Goal: Task Accomplishment & Management: Manage account settings

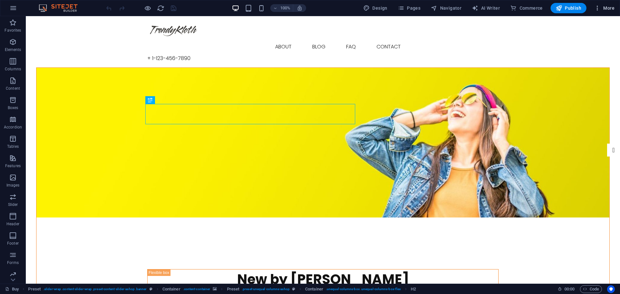
click at [601, 8] on icon "button" at bounding box center [597, 8] width 6 height 6
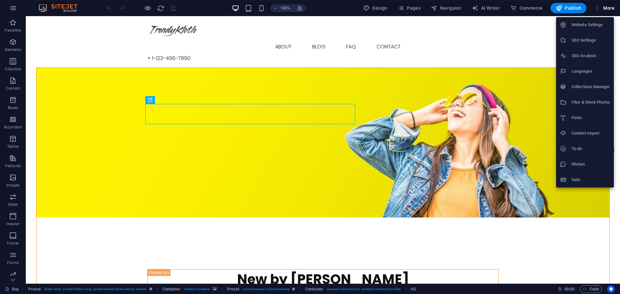
click at [600, 7] on div at bounding box center [310, 147] width 620 height 294
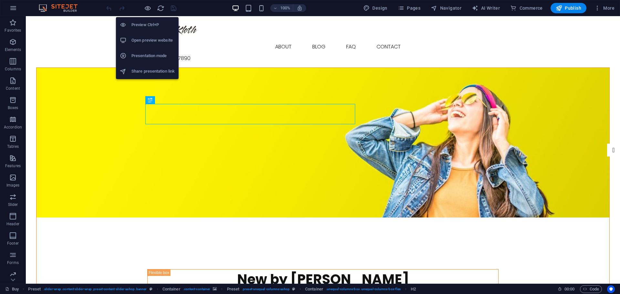
click at [151, 41] on h6 "Open preview website" at bounding box center [152, 41] width 43 height 8
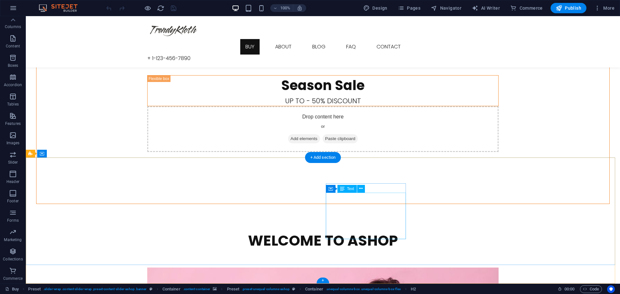
scroll to position [843, 0]
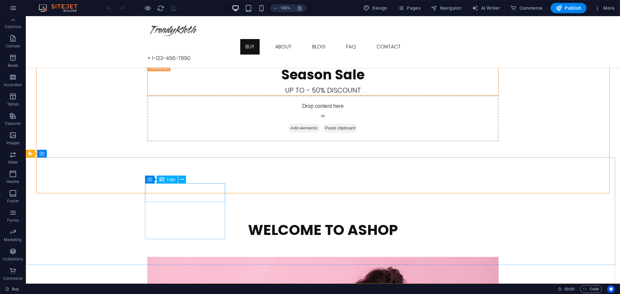
click at [172, 182] on span "Logo" at bounding box center [171, 180] width 9 height 4
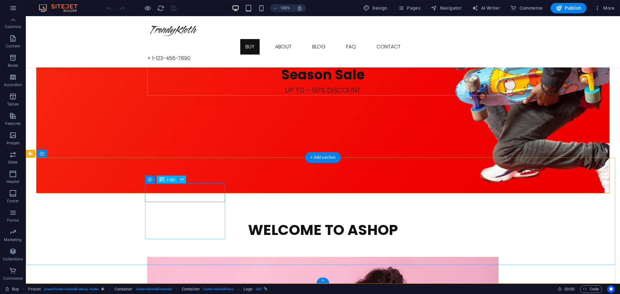
select select "px"
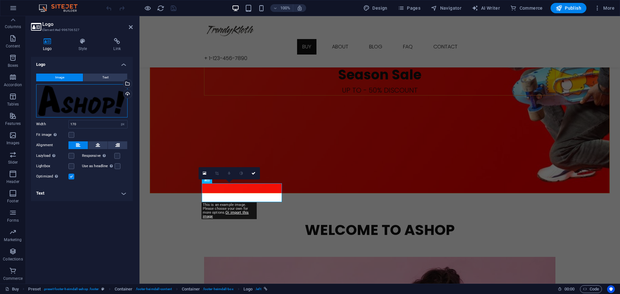
click at [99, 101] on div "Drag files here, click to choose files or select files from Files or our free s…" at bounding box center [81, 100] width 91 height 33
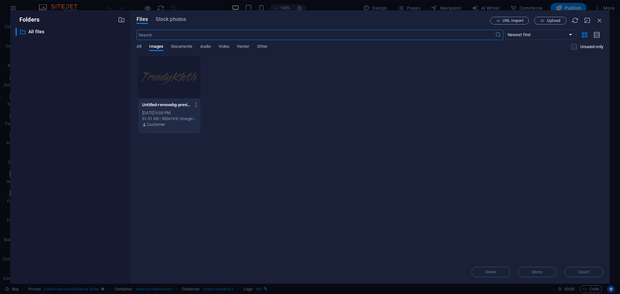
click at [169, 75] on div at bounding box center [169, 78] width 62 height 42
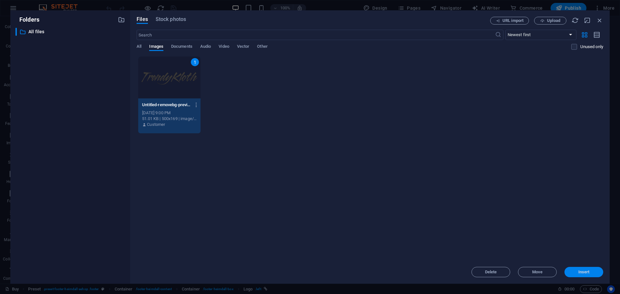
click at [586, 272] on span "Insert" at bounding box center [584, 272] width 11 height 4
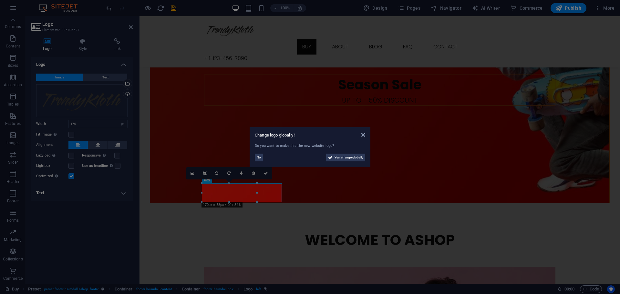
scroll to position [843, 0]
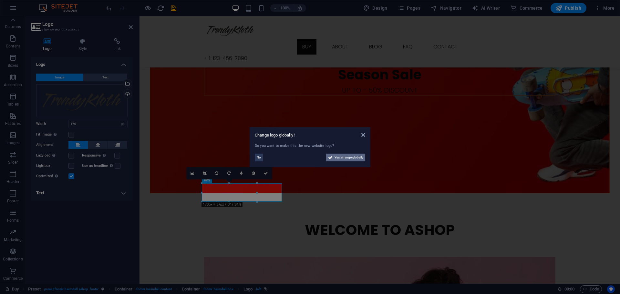
click at [344, 157] on span "Yes, change globally" at bounding box center [349, 158] width 29 height 8
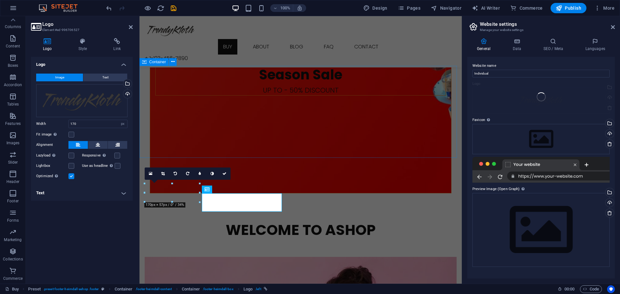
scroll to position [833, 0]
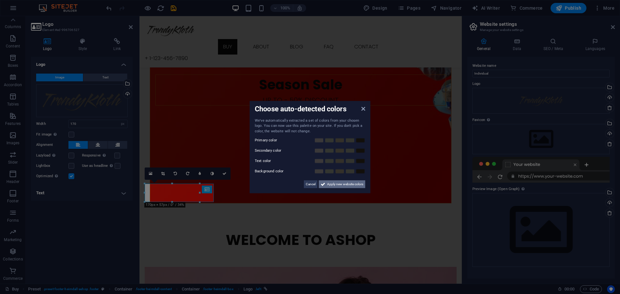
click at [343, 184] on span "Apply new website colors" at bounding box center [345, 185] width 36 height 8
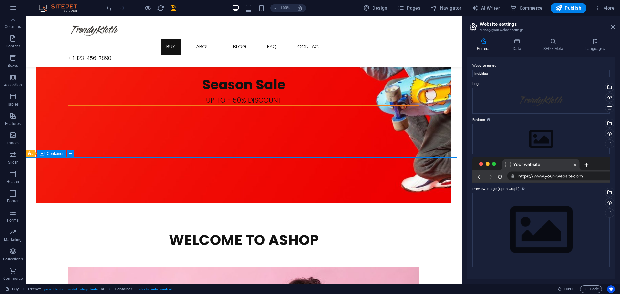
scroll to position [843, 0]
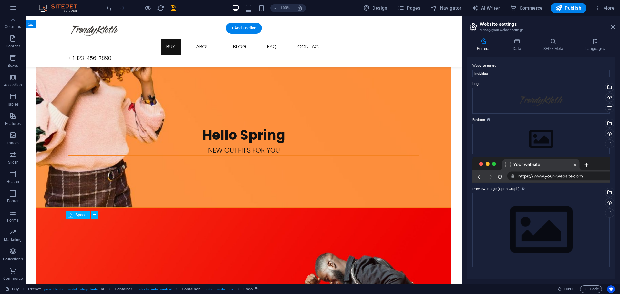
scroll to position [466, 0]
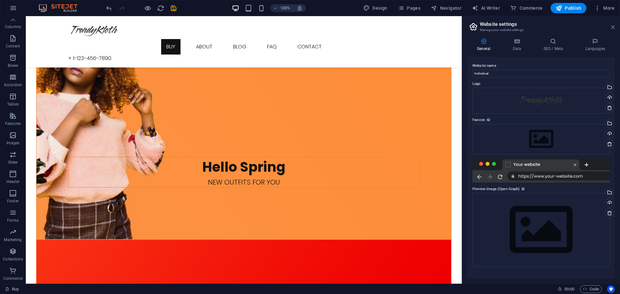
click at [614, 27] on icon at bounding box center [613, 27] width 4 height 5
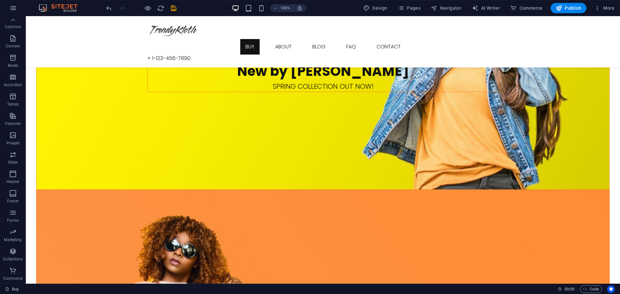
scroll to position [0, 0]
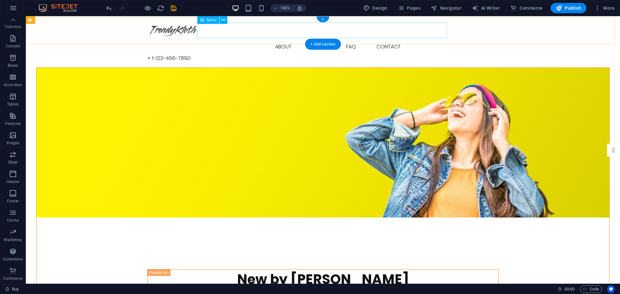
click at [281, 39] on nav "Buy About Blog FAQ Contact" at bounding box center [322, 47] width 351 height 16
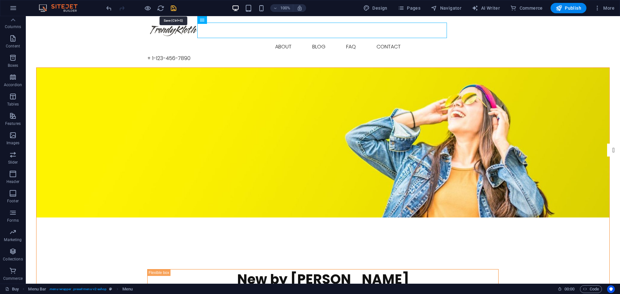
click at [174, 8] on icon "save" at bounding box center [173, 8] width 7 height 7
checkbox input "false"
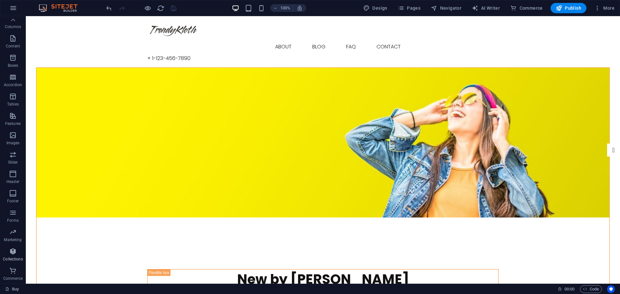
click at [13, 253] on icon "button" at bounding box center [13, 252] width 8 height 8
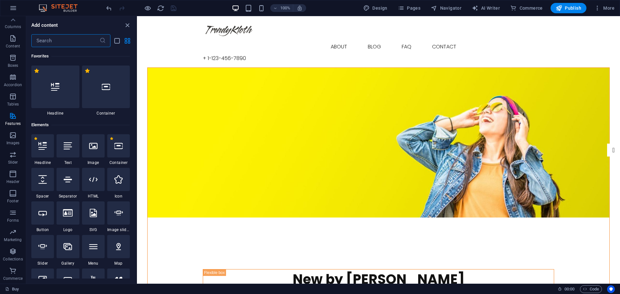
drag, startPoint x: 135, startPoint y: 171, endPoint x: 2, endPoint y: 34, distance: 191.4
click at [115, 38] on icon "list-view" at bounding box center [116, 40] width 7 height 7
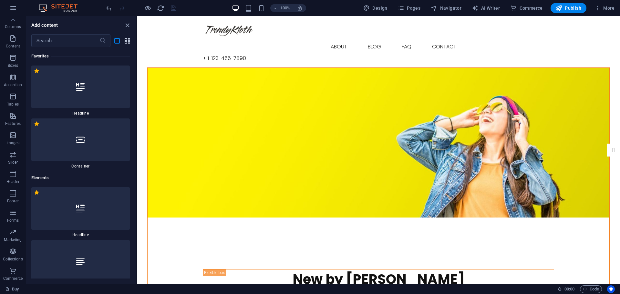
click at [127, 40] on icon "grid-view" at bounding box center [127, 40] width 7 height 7
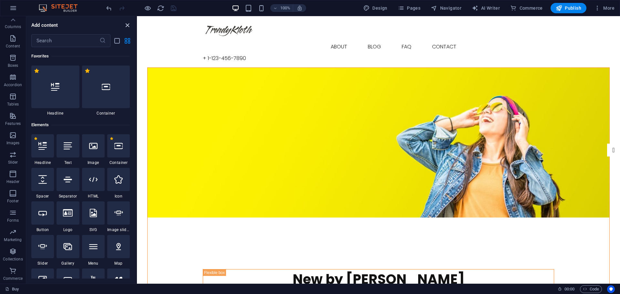
click at [129, 24] on icon "close panel" at bounding box center [127, 25] width 7 height 7
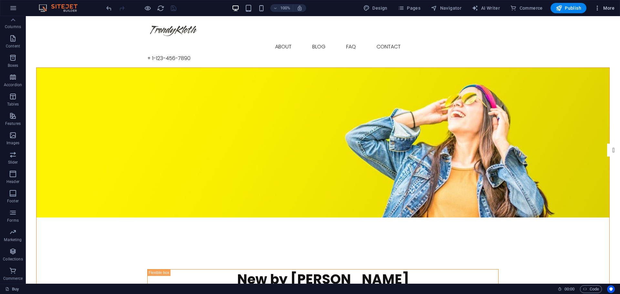
click at [600, 7] on icon "button" at bounding box center [597, 8] width 6 height 6
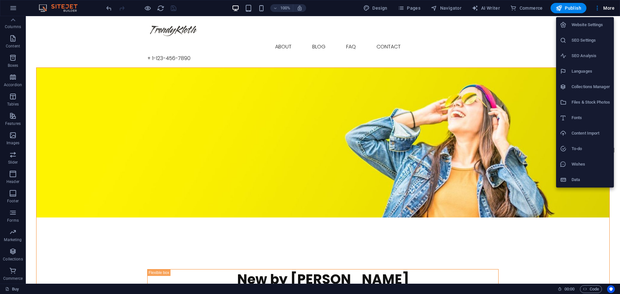
click at [594, 24] on h6 "Website Settings" at bounding box center [591, 25] width 38 height 8
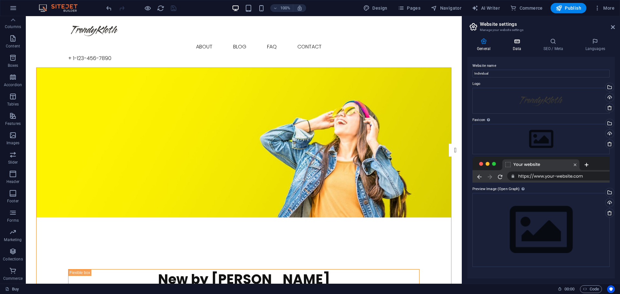
click at [517, 41] on icon at bounding box center [517, 41] width 28 height 6
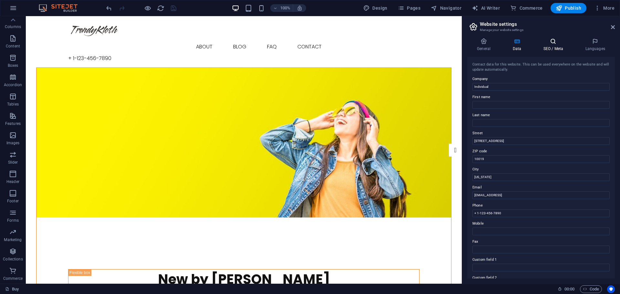
click at [554, 46] on h4 "SEO / Meta" at bounding box center [555, 45] width 42 height 14
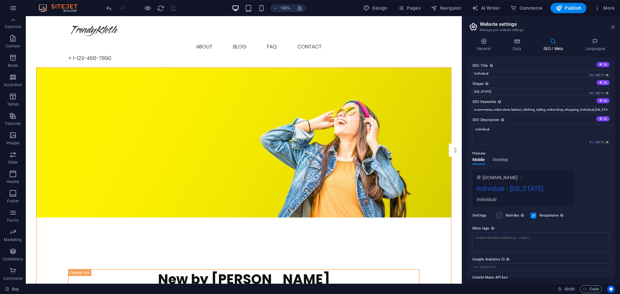
click at [614, 27] on icon at bounding box center [613, 27] width 4 height 5
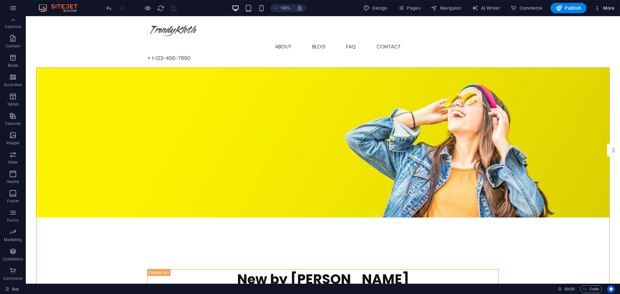
click at [611, 6] on span "More" at bounding box center [604, 8] width 20 height 6
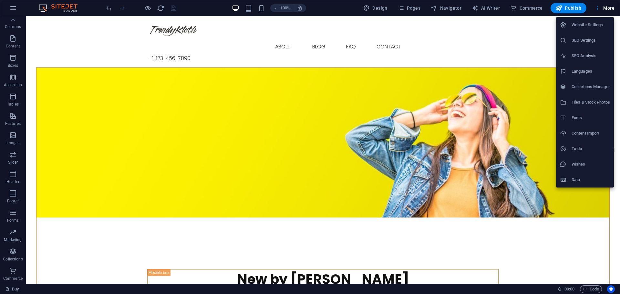
click at [576, 180] on h6 "Data" at bounding box center [591, 180] width 38 height 8
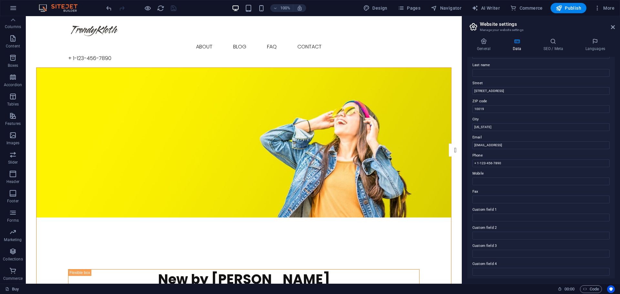
scroll to position [89, 0]
drag, startPoint x: 611, startPoint y: 26, endPoint x: 585, endPoint y: 10, distance: 30.3
click at [611, 26] on icon at bounding box center [613, 27] width 4 height 5
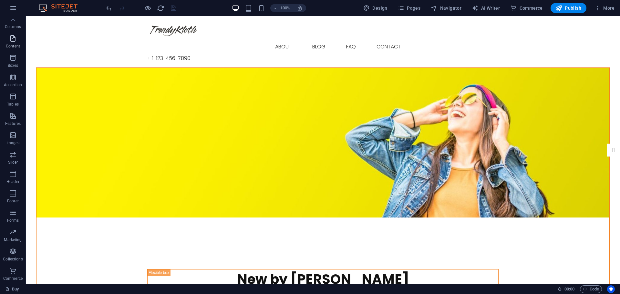
scroll to position [0, 0]
click at [13, 12] on icon "button" at bounding box center [13, 8] width 8 height 8
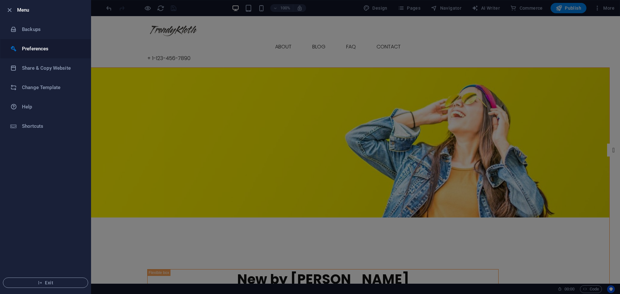
click at [39, 48] on h6 "Preferences" at bounding box center [52, 49] width 60 height 8
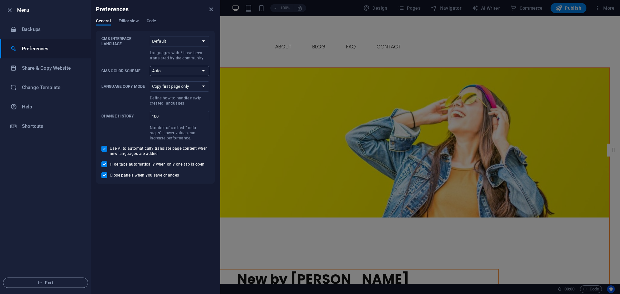
click at [190, 71] on select "Auto Dark Light" at bounding box center [179, 71] width 59 height 10
click at [195, 40] on select "Default Deutsch English Español Suomi* Français Magyar Italiano Nederlands Pols…" at bounding box center [179, 41] width 59 height 10
select select "en"
click at [150, 36] on select "Default Deutsch English Español Suomi* Français Magyar Italiano Nederlands Pols…" at bounding box center [179, 41] width 59 height 10
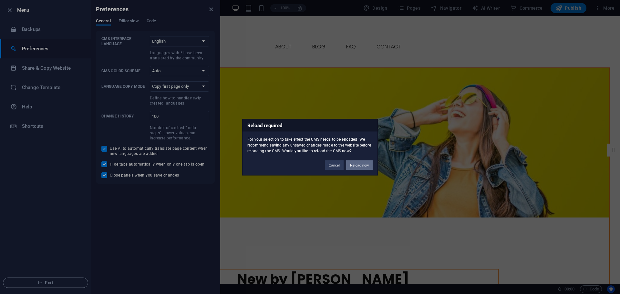
click at [354, 167] on button "Reload now" at bounding box center [359, 165] width 26 height 10
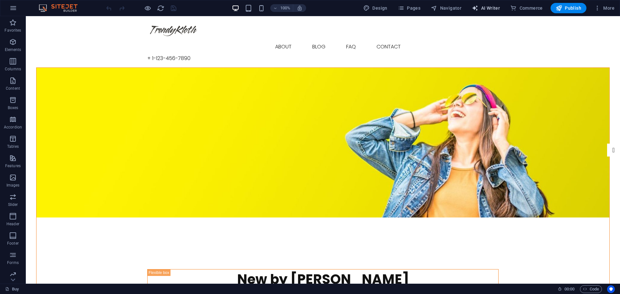
click at [490, 8] on span "AI Writer" at bounding box center [486, 8] width 28 height 6
select select "English"
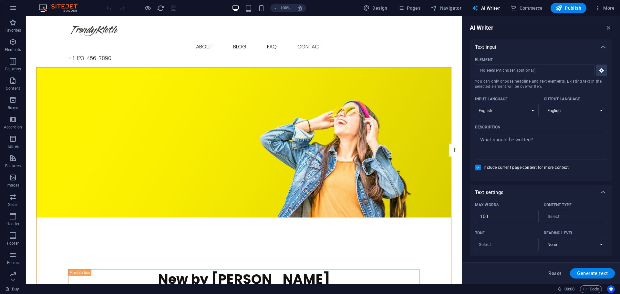
click at [490, 8] on span "AI Writer" at bounding box center [486, 8] width 28 height 6
click at [611, 26] on icon "button" at bounding box center [608, 27] width 7 height 7
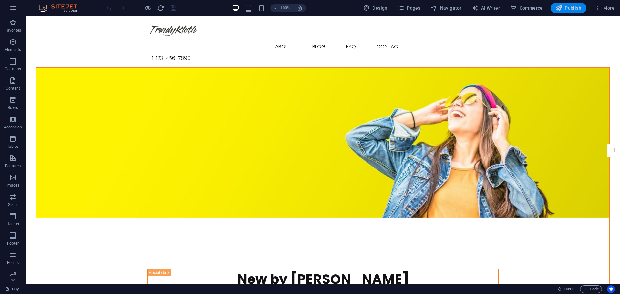
click at [569, 8] on span "Publish" at bounding box center [569, 8] width 26 height 6
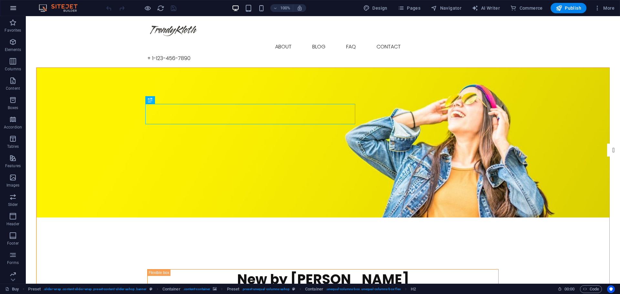
click at [11, 11] on icon "button" at bounding box center [13, 8] width 8 height 8
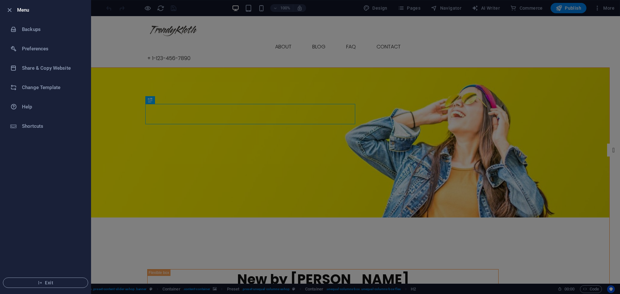
click at [140, 57] on div at bounding box center [310, 147] width 620 height 294
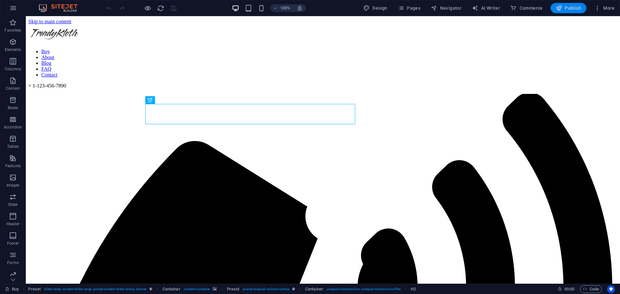
click at [566, 9] on span "Publish" at bounding box center [569, 8] width 26 height 6
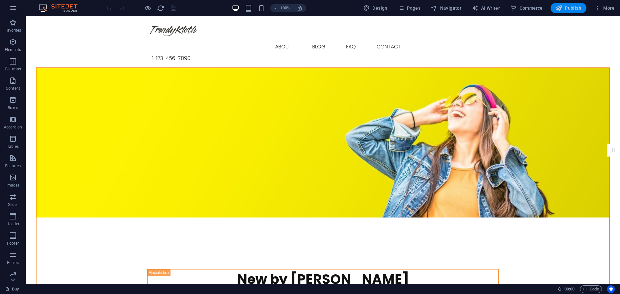
click at [569, 6] on span "Publish" at bounding box center [569, 8] width 26 height 6
